Goal: Task Accomplishment & Management: Manage account settings

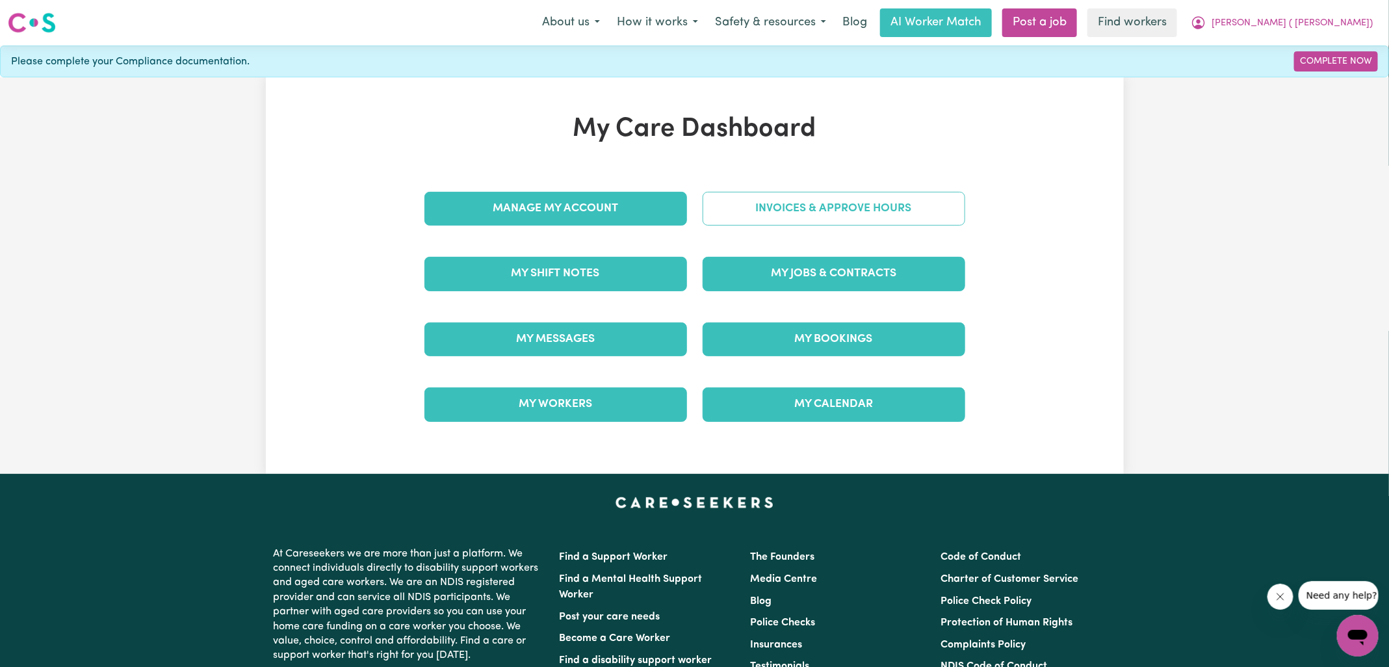
click at [755, 215] on link "Invoices & Approve Hours" at bounding box center [834, 209] width 263 height 34
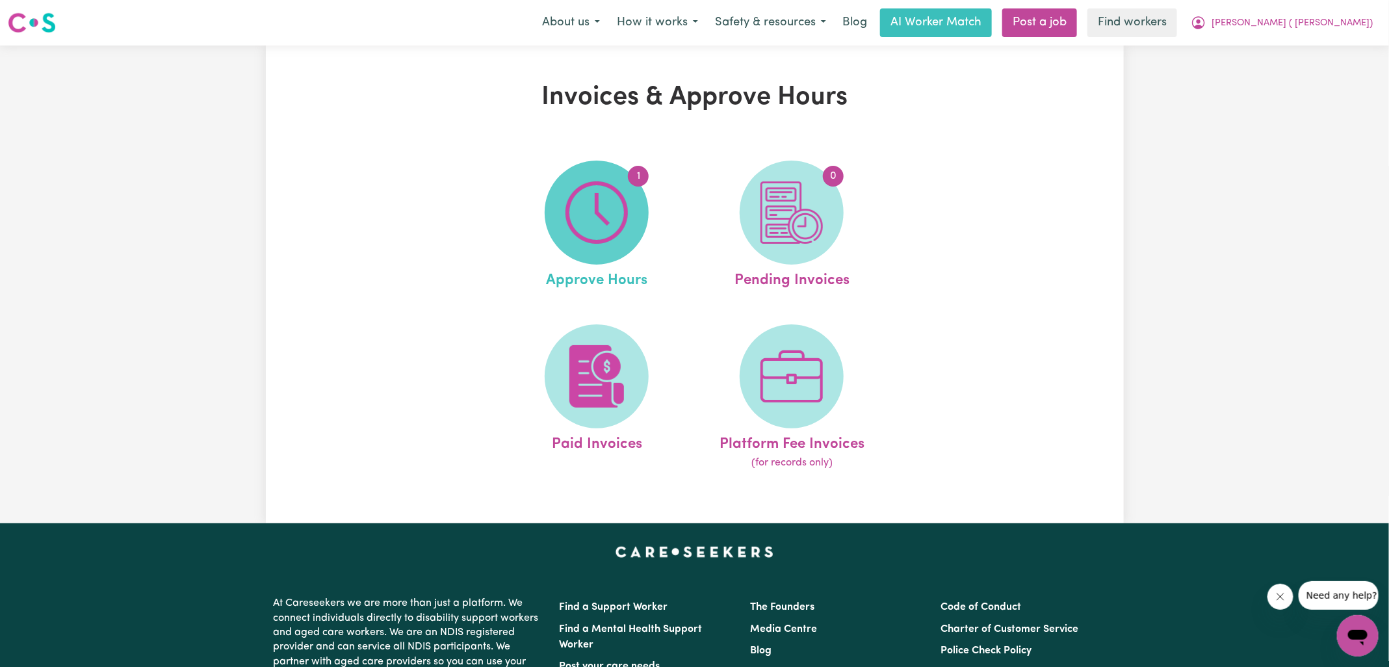
click at [572, 230] on img at bounding box center [597, 212] width 62 height 62
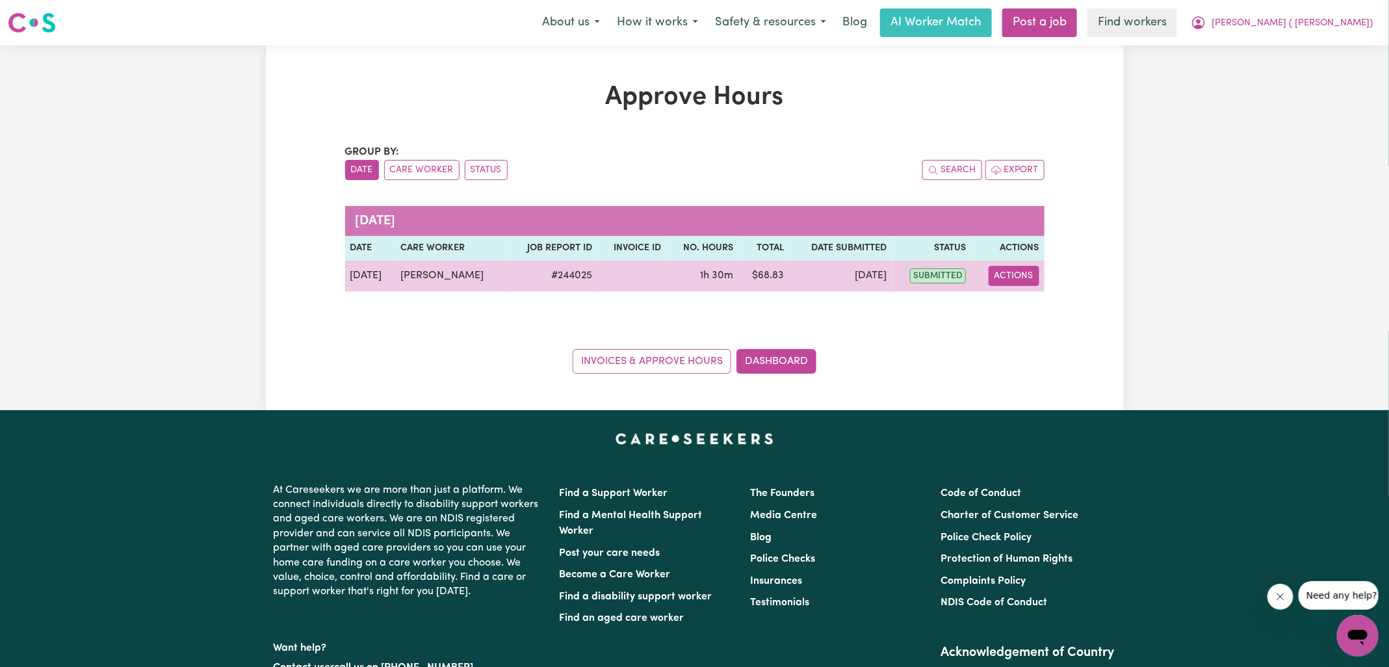
click at [1014, 278] on button "Actions" at bounding box center [1014, 276] width 51 height 20
click at [1019, 301] on link "View Job Report" at bounding box center [1046, 306] width 111 height 26
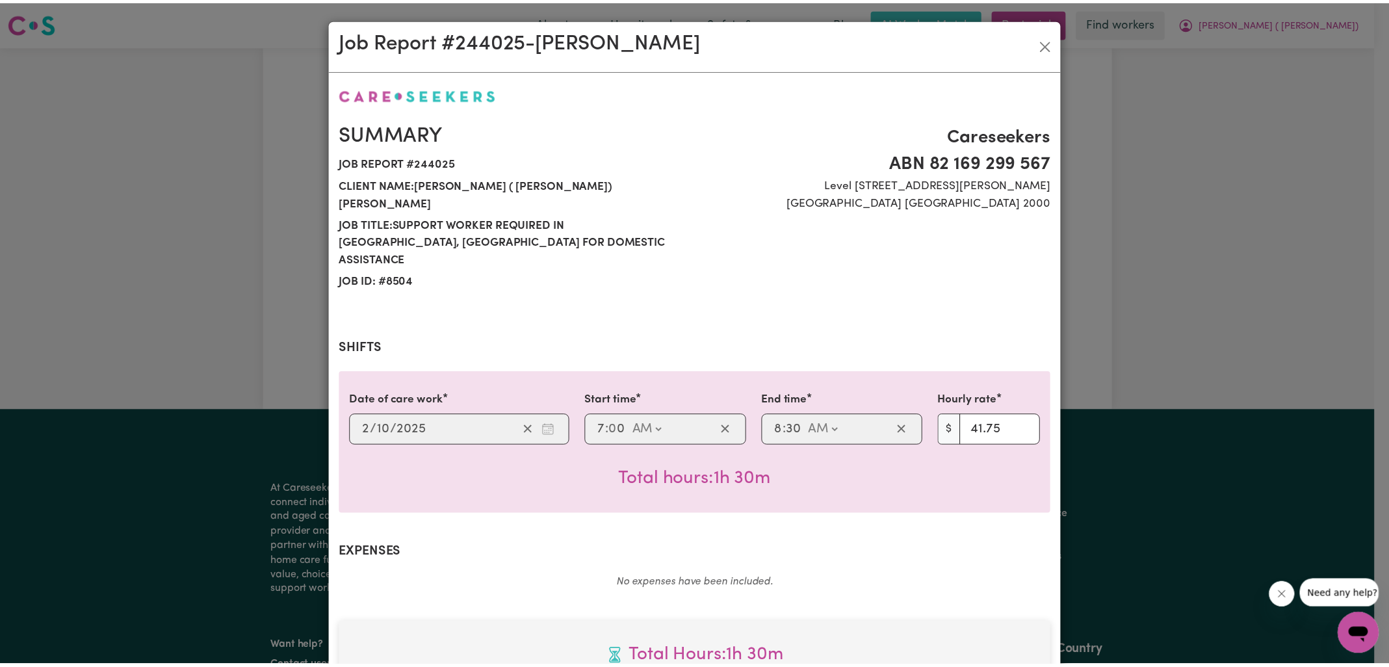
scroll to position [351, 0]
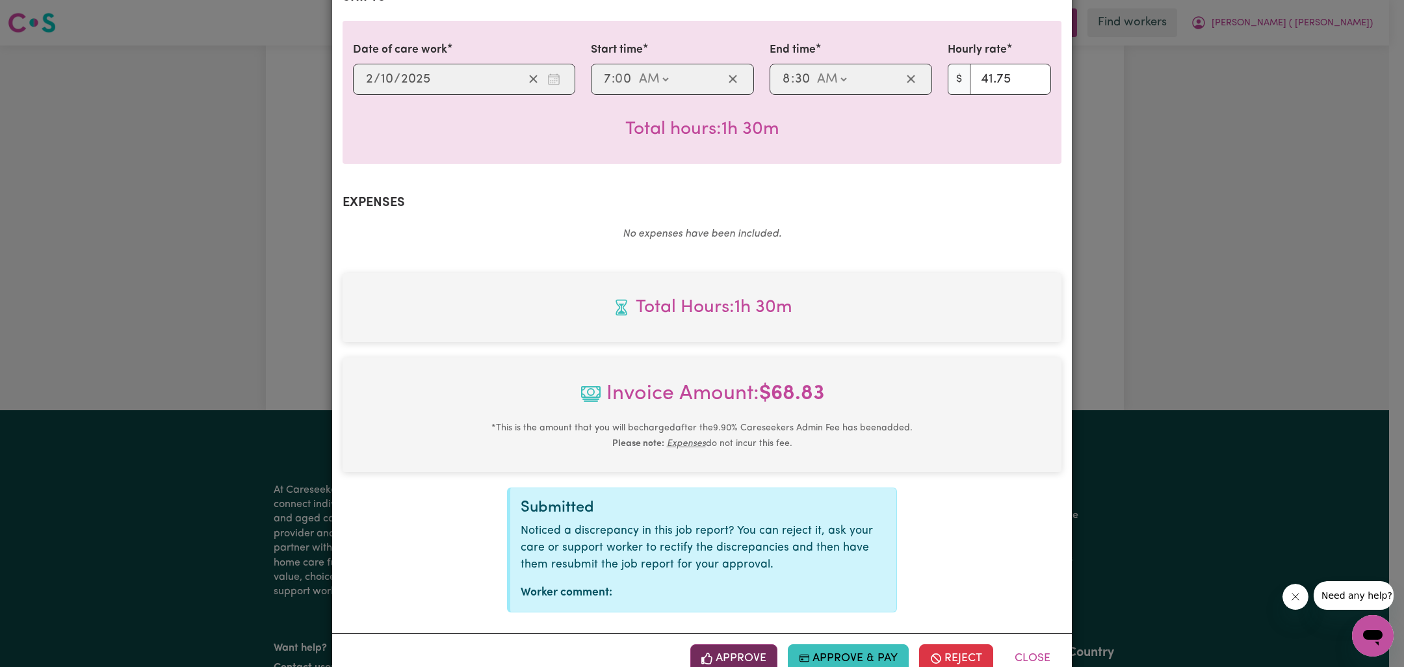
click at [725, 644] on button "Approve" at bounding box center [733, 658] width 87 height 29
click at [1231, 252] on div "Job Report # 244025 - [PERSON_NAME] Summary Job report # 244025 Client name: [P…" at bounding box center [702, 333] width 1404 height 667
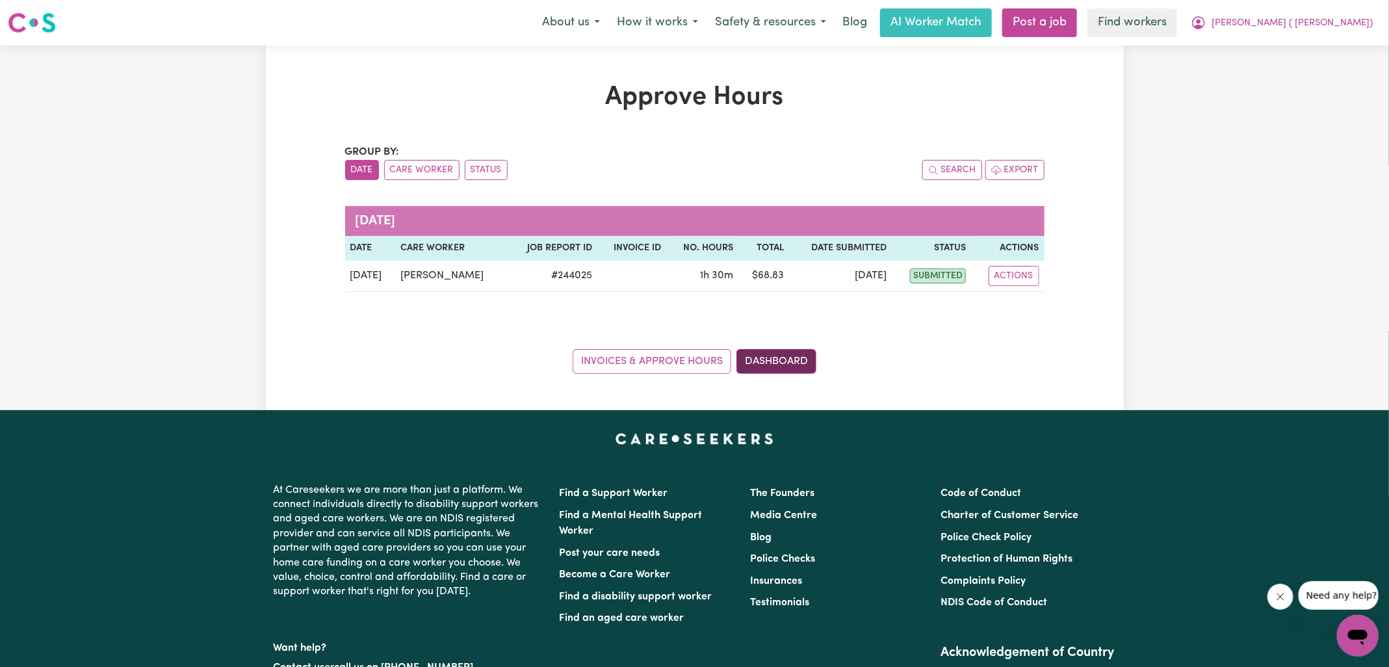
click at [792, 361] on link "Dashboard" at bounding box center [776, 361] width 80 height 25
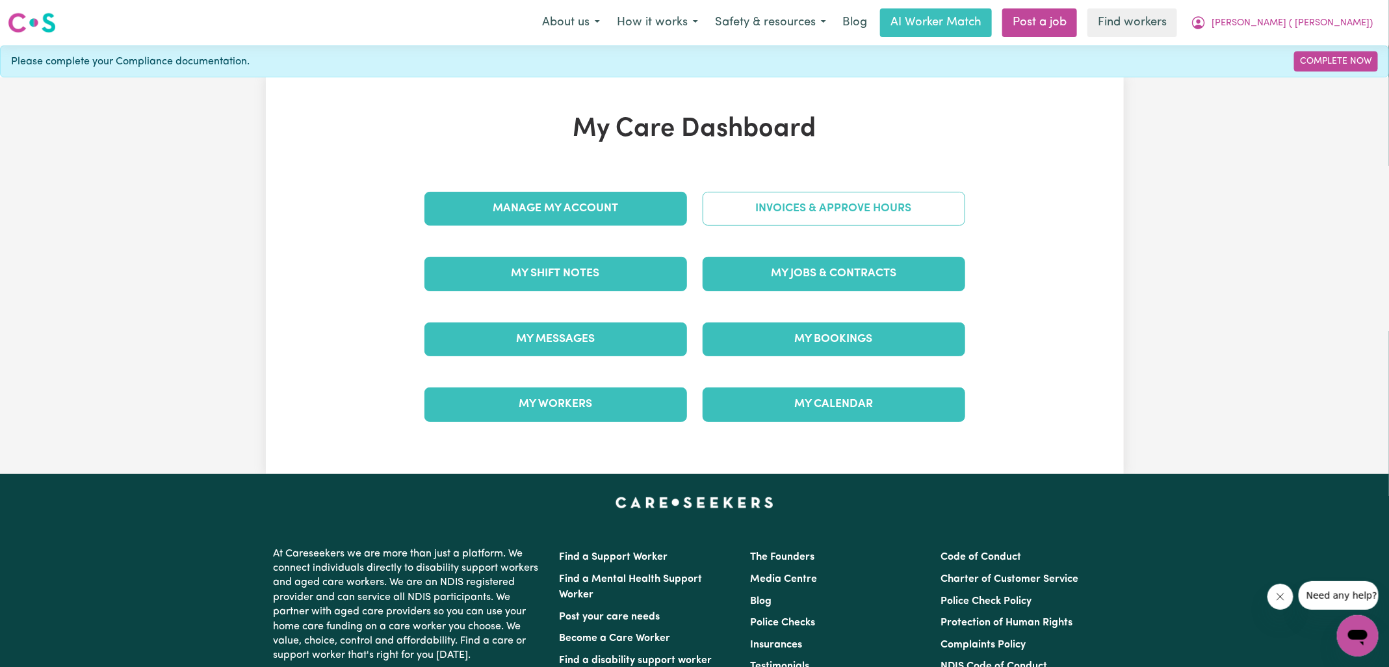
click at [768, 211] on link "Invoices & Approve Hours" at bounding box center [834, 209] width 263 height 34
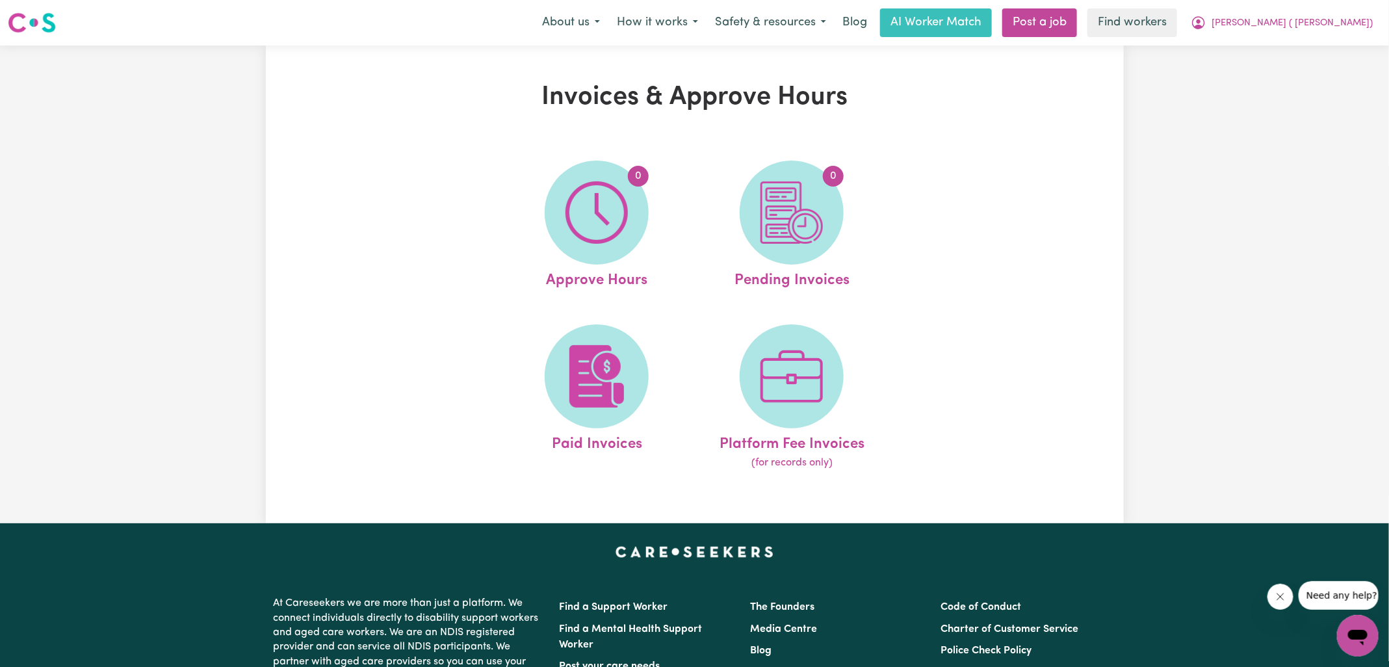
click at [768, 211] on img at bounding box center [792, 212] width 62 height 62
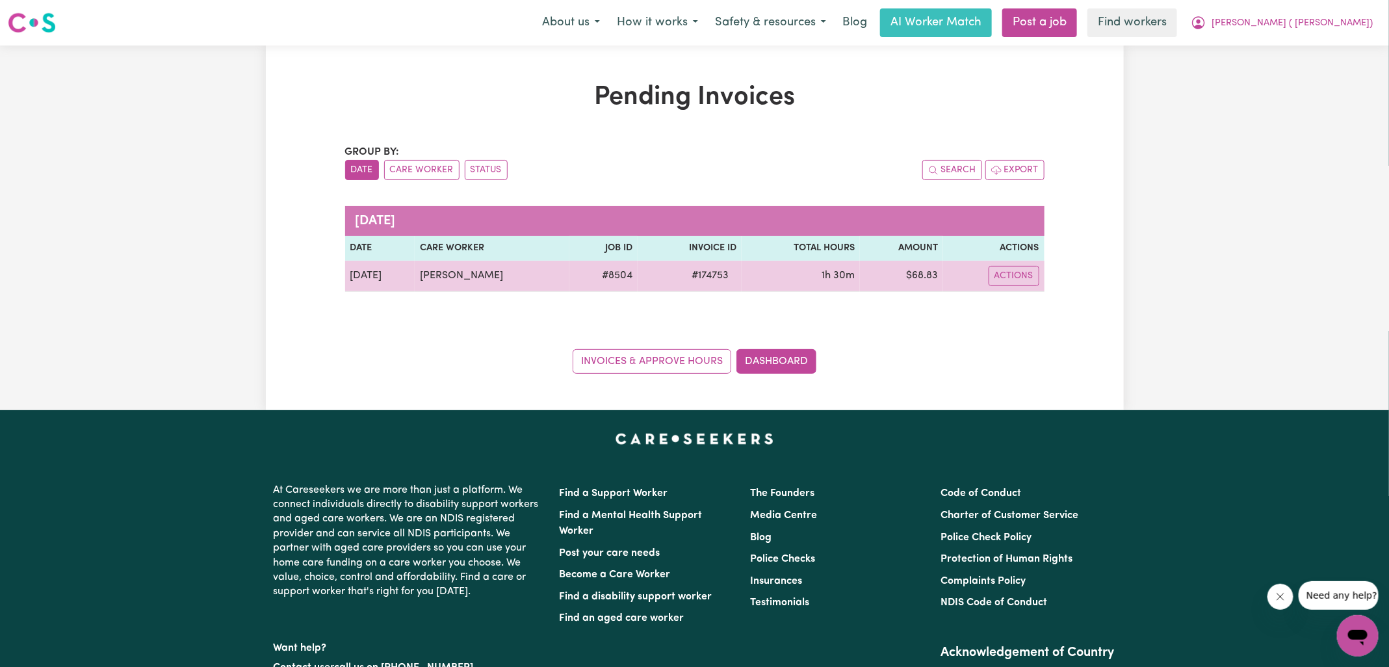
click at [705, 273] on span "# 174753" at bounding box center [710, 276] width 53 height 16
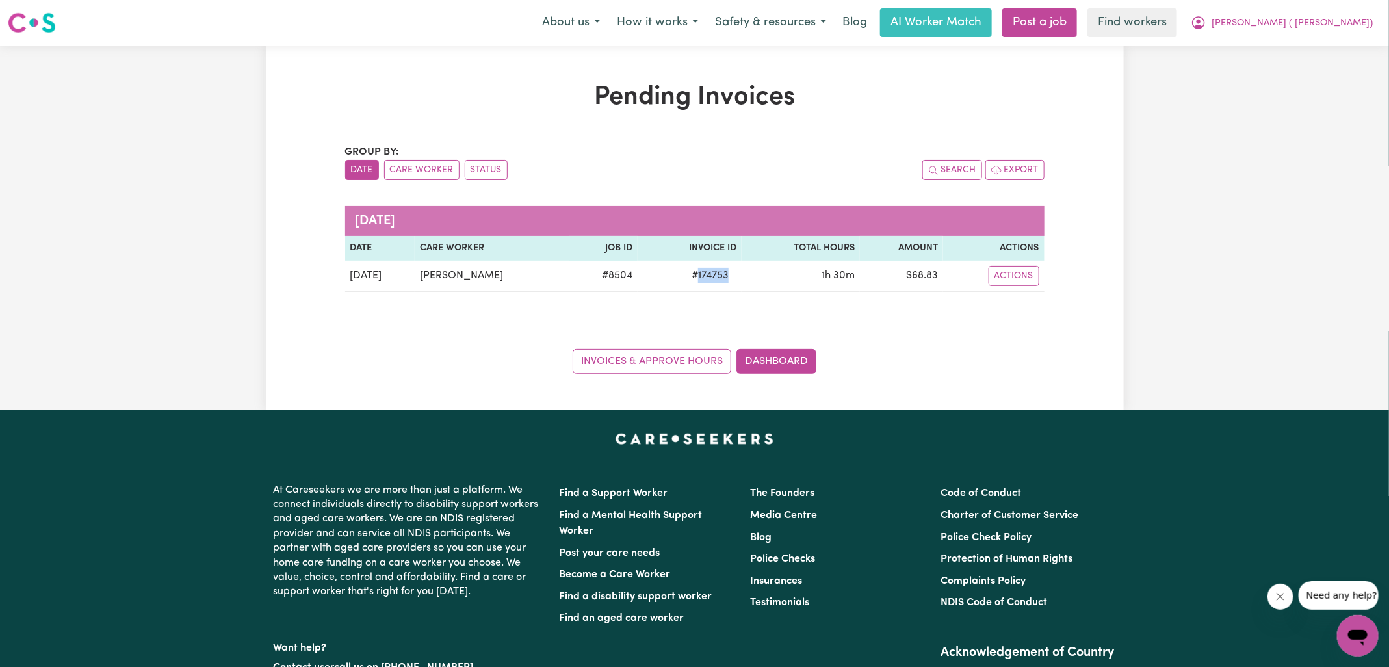
copy span "174753"
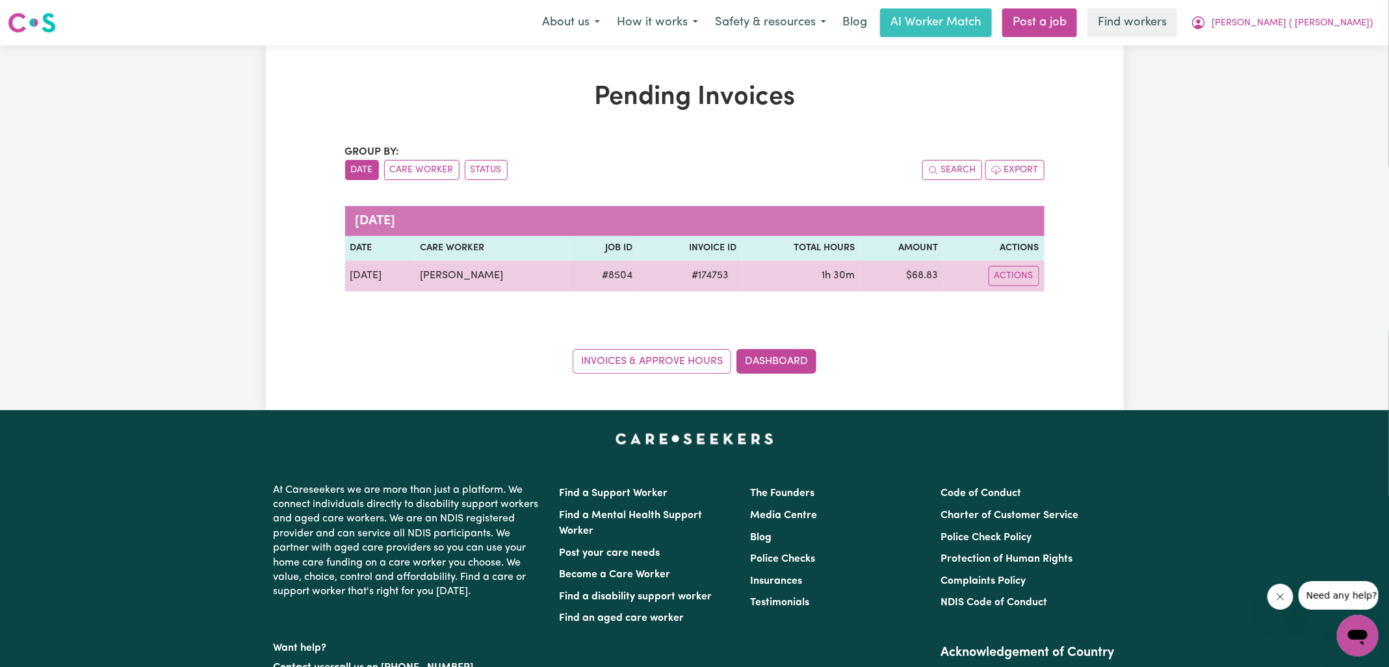
click at [926, 276] on td "$ 68.83" at bounding box center [901, 276] width 83 height 31
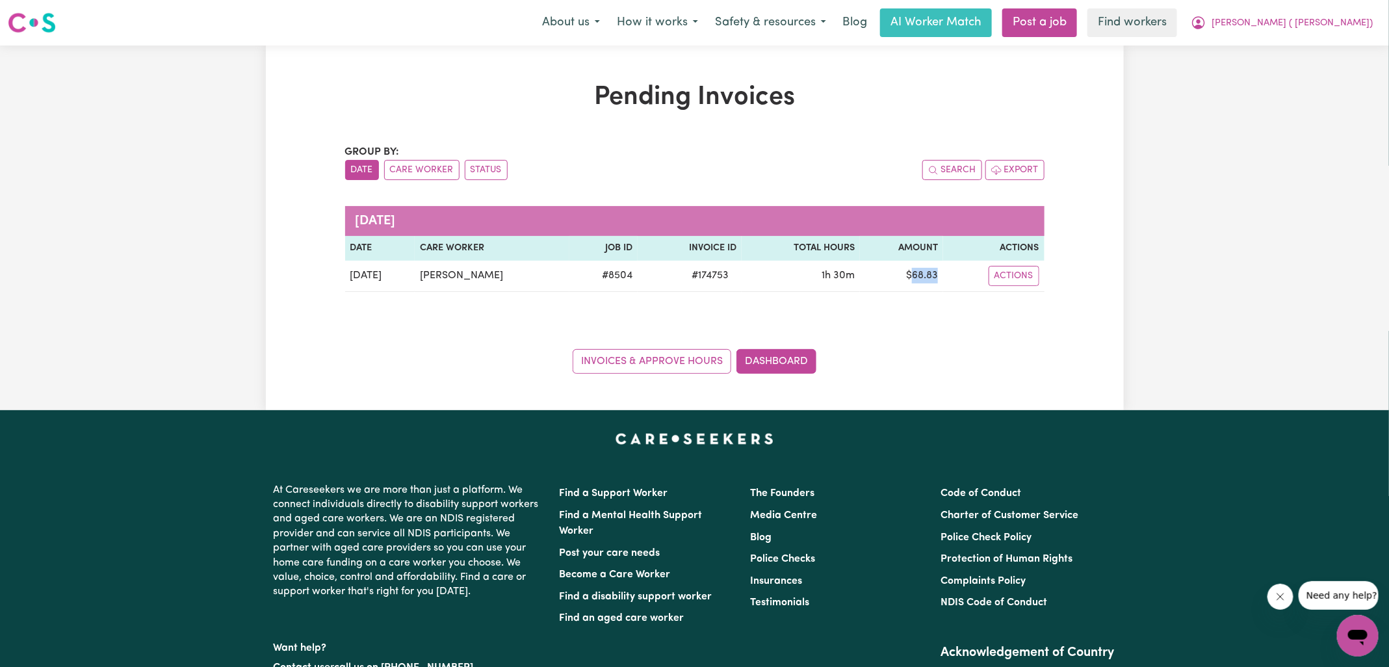
copy td "68.83"
click at [1205, 27] on icon "My Account" at bounding box center [1198, 22] width 13 height 13
click at [1297, 71] on link "Logout" at bounding box center [1329, 74] width 103 height 25
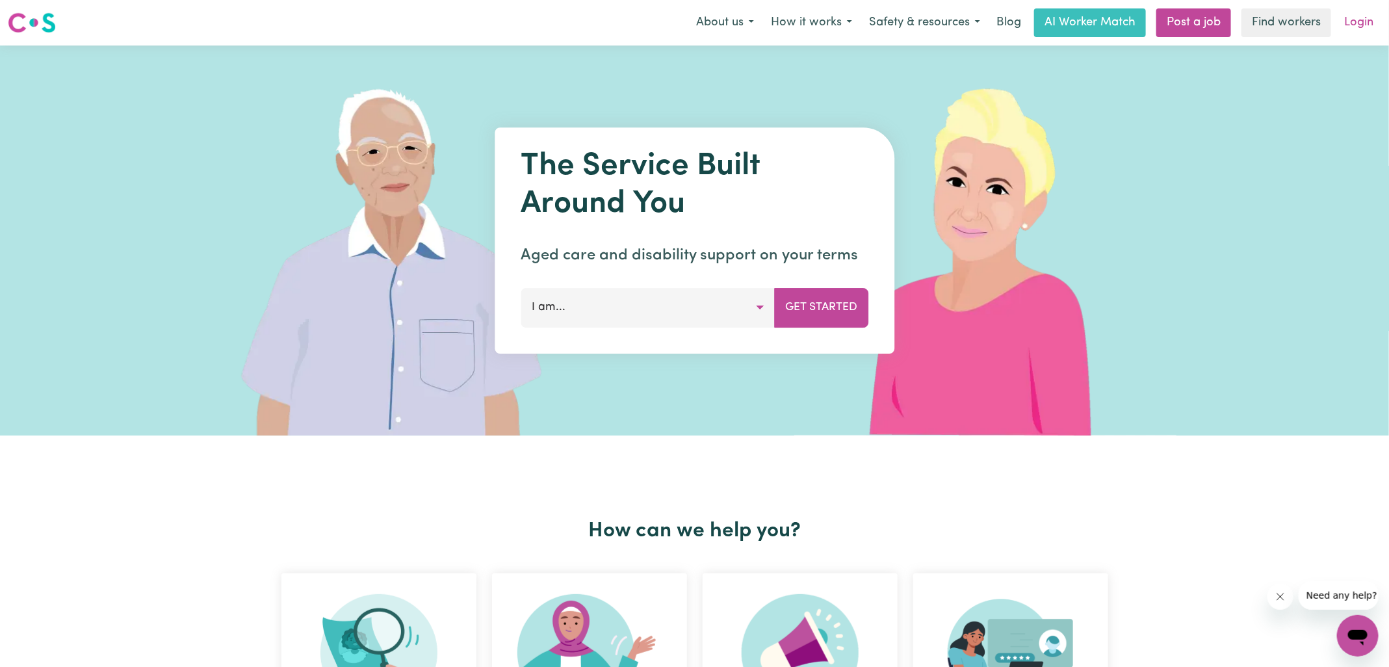
click at [1351, 24] on link "Login" at bounding box center [1358, 22] width 45 height 29
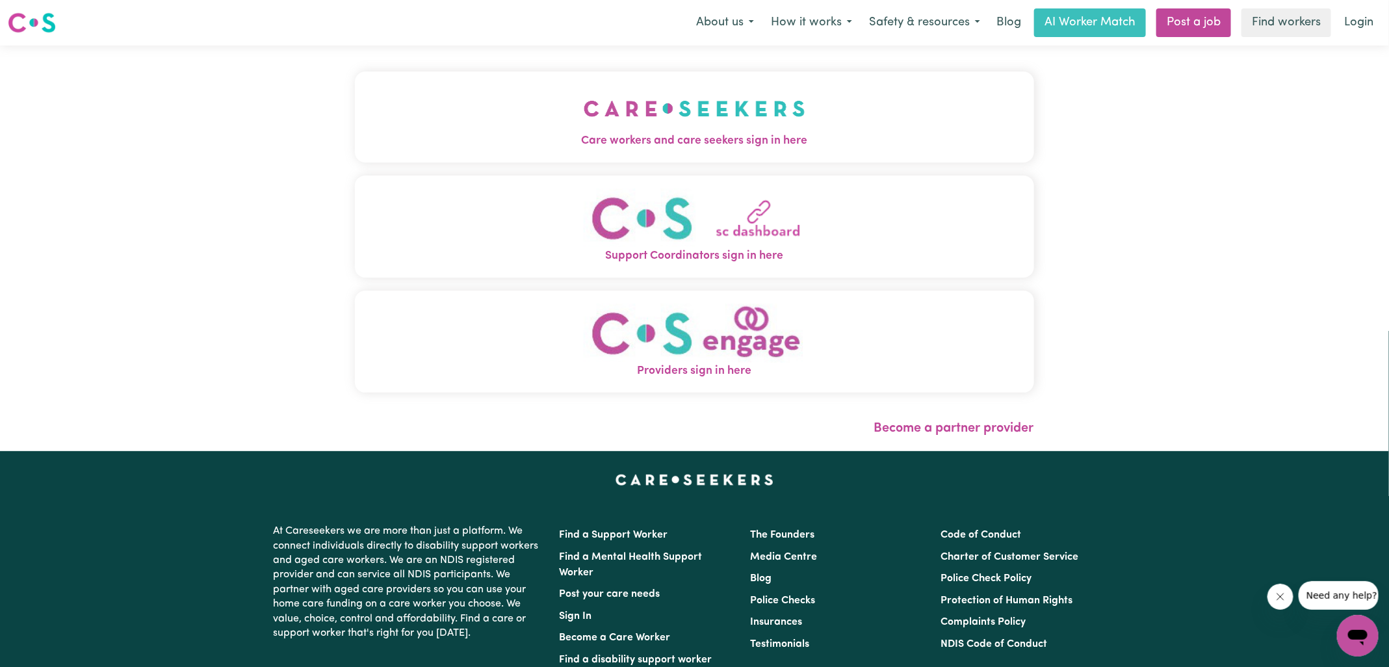
click at [408, 133] on span "Care workers and care seekers sign in here" at bounding box center [694, 141] width 679 height 17
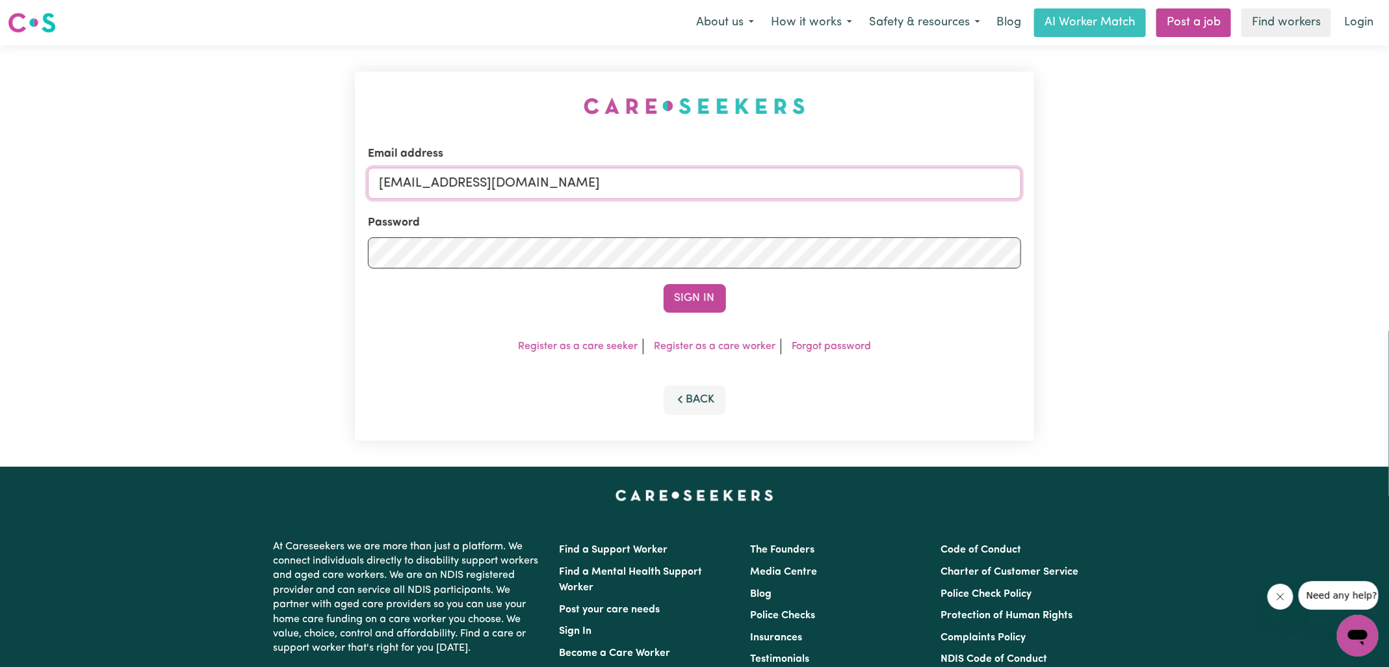
drag, startPoint x: 447, startPoint y: 181, endPoint x: 1074, endPoint y: 255, distance: 631.0
click at [1074, 255] on div "Email address [EMAIL_ADDRESS][DOMAIN_NAME] Password Sign In Register as a care …" at bounding box center [694, 256] width 1389 height 421
type input "[EMAIL_ADDRESS][DOMAIN_NAME]"
click at [664, 284] on button "Sign In" at bounding box center [695, 298] width 62 height 29
